Goal: Task Accomplishment & Management: Use online tool/utility

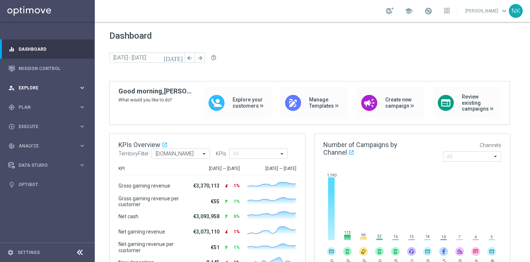
click at [37, 87] on span "Explore" at bounding box center [49, 88] width 60 height 4
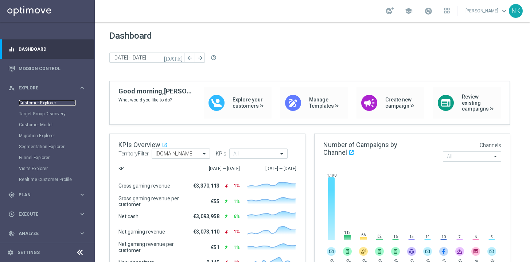
click at [40, 102] on link "Customer Explorer" at bounding box center [47, 103] width 57 height 6
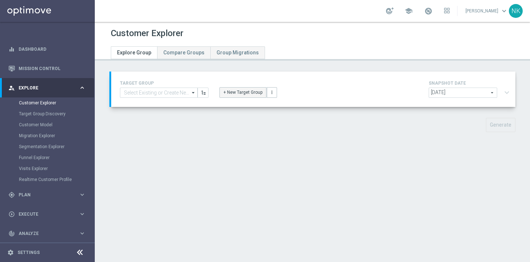
click at [240, 94] on button "+ New Target Group" at bounding box center [242, 92] width 47 height 10
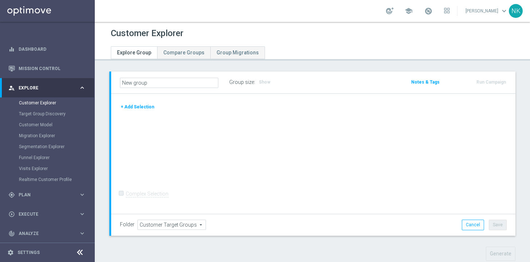
click at [139, 102] on div at bounding box center [313, 102] width 398 height 0
click at [141, 105] on button "+ Add Selection" at bounding box center [137, 107] width 35 height 8
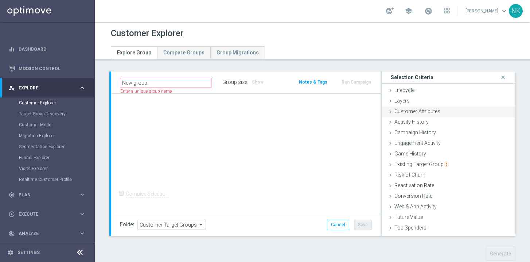
click at [404, 107] on div "Customer Attributes done" at bounding box center [448, 111] width 133 height 11
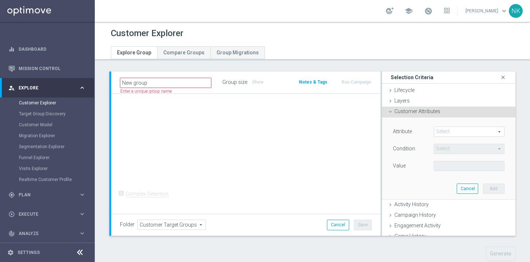
click at [437, 128] on span at bounding box center [469, 131] width 70 height 9
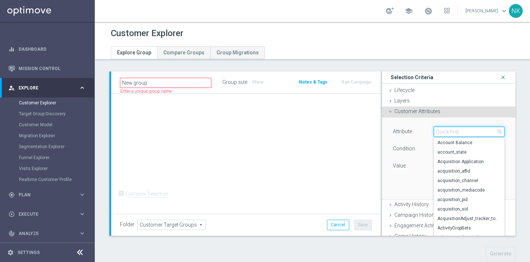
click at [437, 128] on input "search" at bounding box center [469, 131] width 71 height 10
type input "CPF"
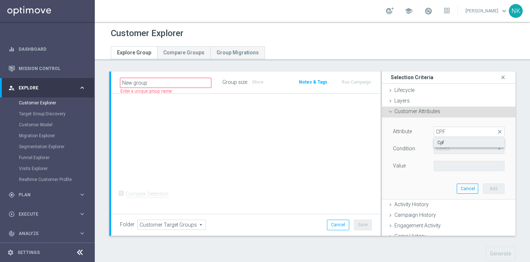
click at [437, 142] on span "Cpf" at bounding box center [468, 143] width 63 height 6
type input "Cpf"
type input "Equals"
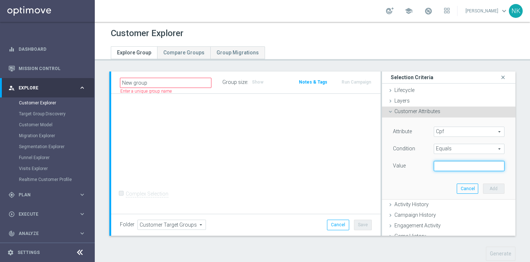
click at [448, 168] on input "text" at bounding box center [469, 166] width 71 height 10
paste input "99997789768"
type input "99997789768"
click at [483, 188] on button "Add" at bounding box center [493, 188] width 21 height 10
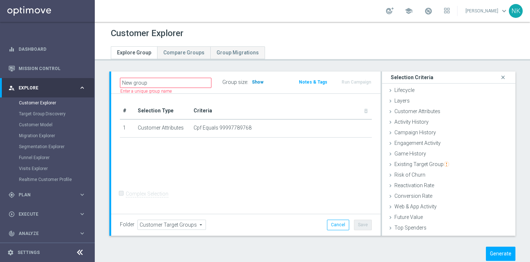
click at [257, 84] on span "Show" at bounding box center [258, 81] width 12 height 5
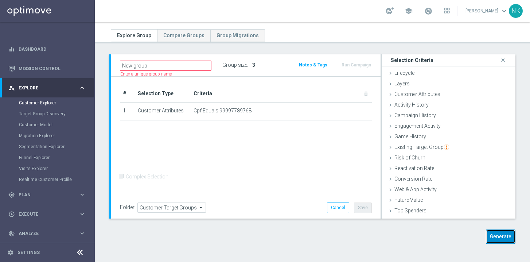
click at [490, 237] on button "Generate" at bounding box center [501, 236] width 30 height 14
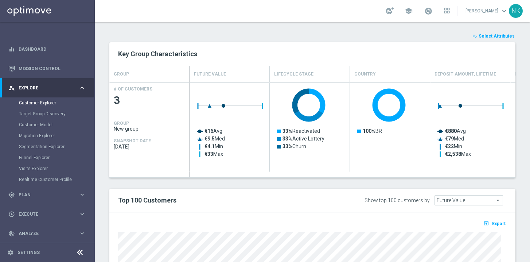
scroll to position [109, 0]
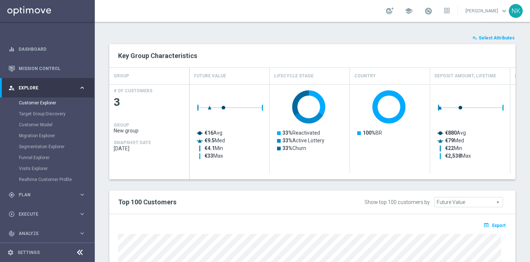
click at [498, 35] on span "Select Attributes" at bounding box center [496, 37] width 36 height 5
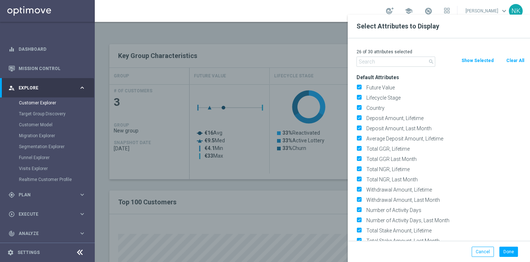
click at [509, 61] on button "Clear All" at bounding box center [514, 60] width 19 height 8
checkbox input "false"
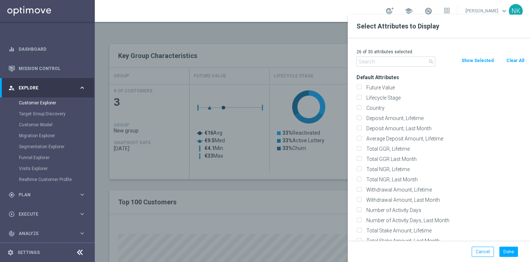
checkbox input "false"
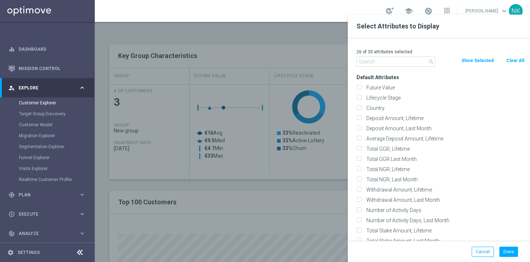
checkbox input "false"
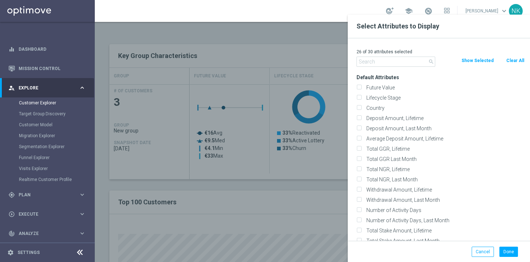
checkbox input "false"
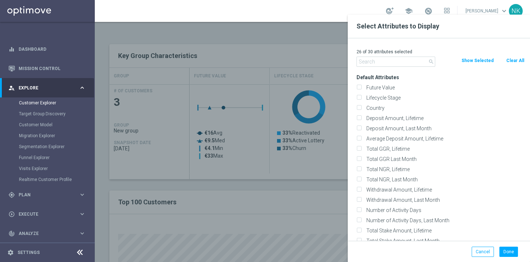
checkbox input "false"
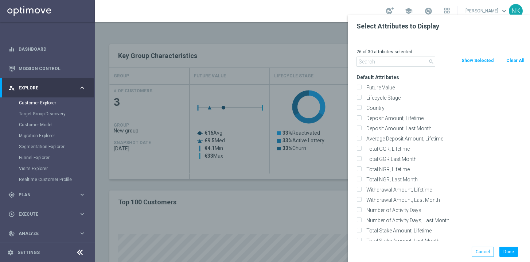
checkbox input "false"
click at [358, 96] on input "Lifecycle Stage" at bounding box center [358, 98] width 5 height 5
checkbox input "true"
click at [373, 60] on input "text" at bounding box center [395, 61] width 79 height 10
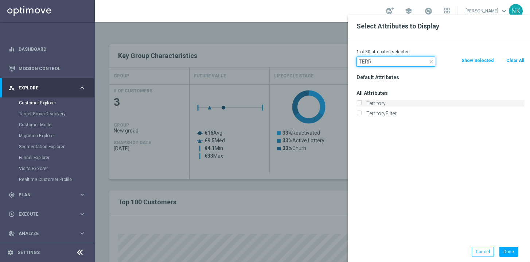
type input "TERR"
click at [379, 104] on label "Territory" at bounding box center [444, 103] width 161 height 7
click at [361, 104] on input "Territory" at bounding box center [358, 104] width 5 height 5
checkbox input "true"
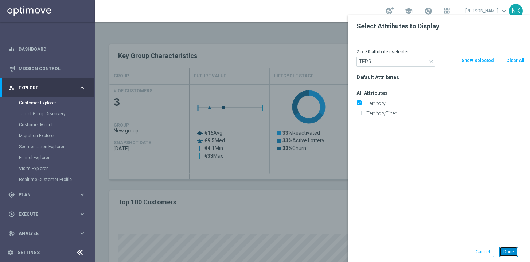
click at [511, 254] on button "Done" at bounding box center [508, 251] width 19 height 10
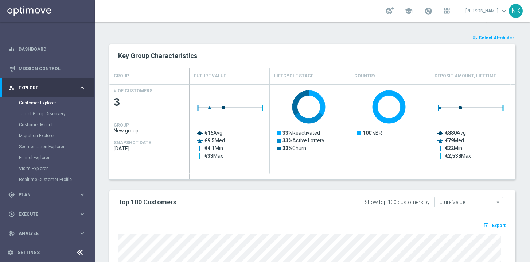
type input "Search"
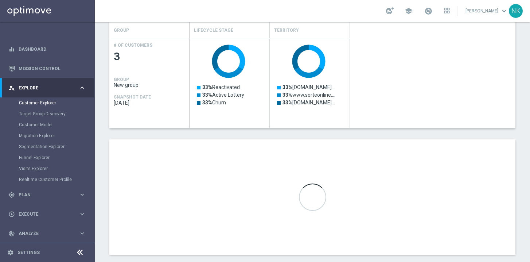
scroll to position [165, 0]
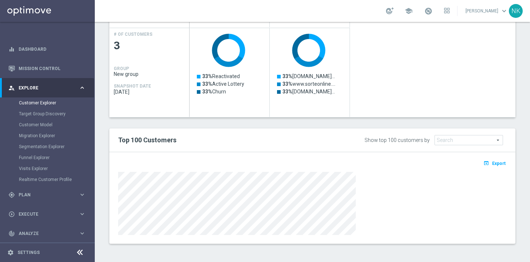
click at [117, 210] on div at bounding box center [312, 202] width 399 height 65
click at [43, 101] on link "Customer Explorer" at bounding box center [47, 103] width 57 height 6
